Goal: Download file/media

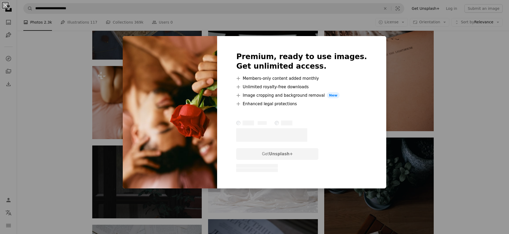
scroll to position [1732, 0]
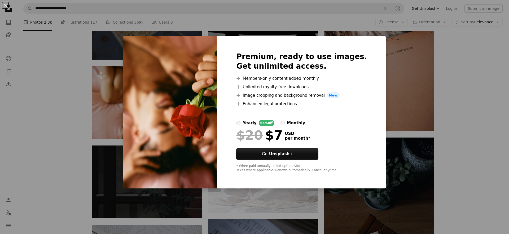
click at [294, 50] on div "Premium, ready to use images. Get unlimited access. A plus sign Members-only co…" at bounding box center [301, 112] width 169 height 153
click at [411, 68] on div "An X shape Premium, ready to use images. Get unlimited access. A plus sign Memb…" at bounding box center [254, 117] width 509 height 234
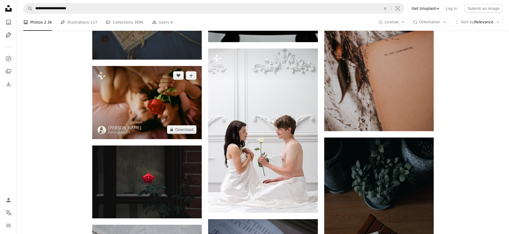
click at [157, 109] on img at bounding box center [147, 102] width 110 height 73
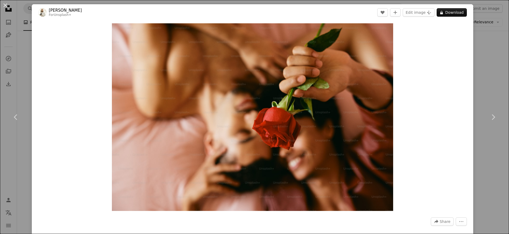
click at [501, 50] on div "An X shape Chevron left Chevron right [PERSON_NAME] For Unsplash+ A heart A plu…" at bounding box center [254, 117] width 509 height 234
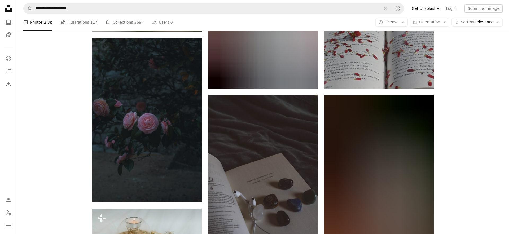
scroll to position [7944, 0]
